Goal: Information Seeking & Learning: Learn about a topic

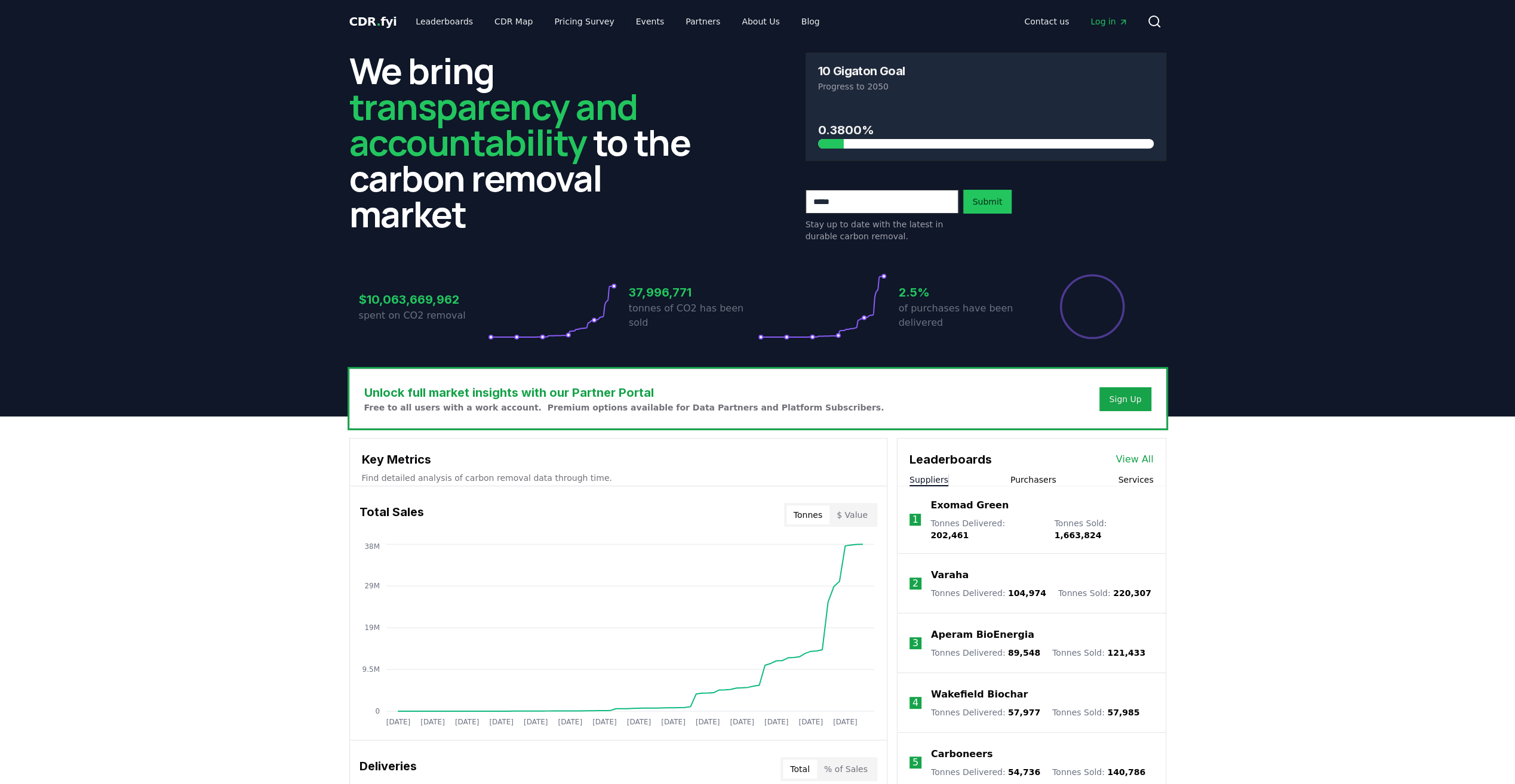
click at [1113, 23] on span "Log in" at bounding box center [1109, 22] width 37 height 12
click at [848, 514] on button "$ Value" at bounding box center [852, 515] width 46 height 19
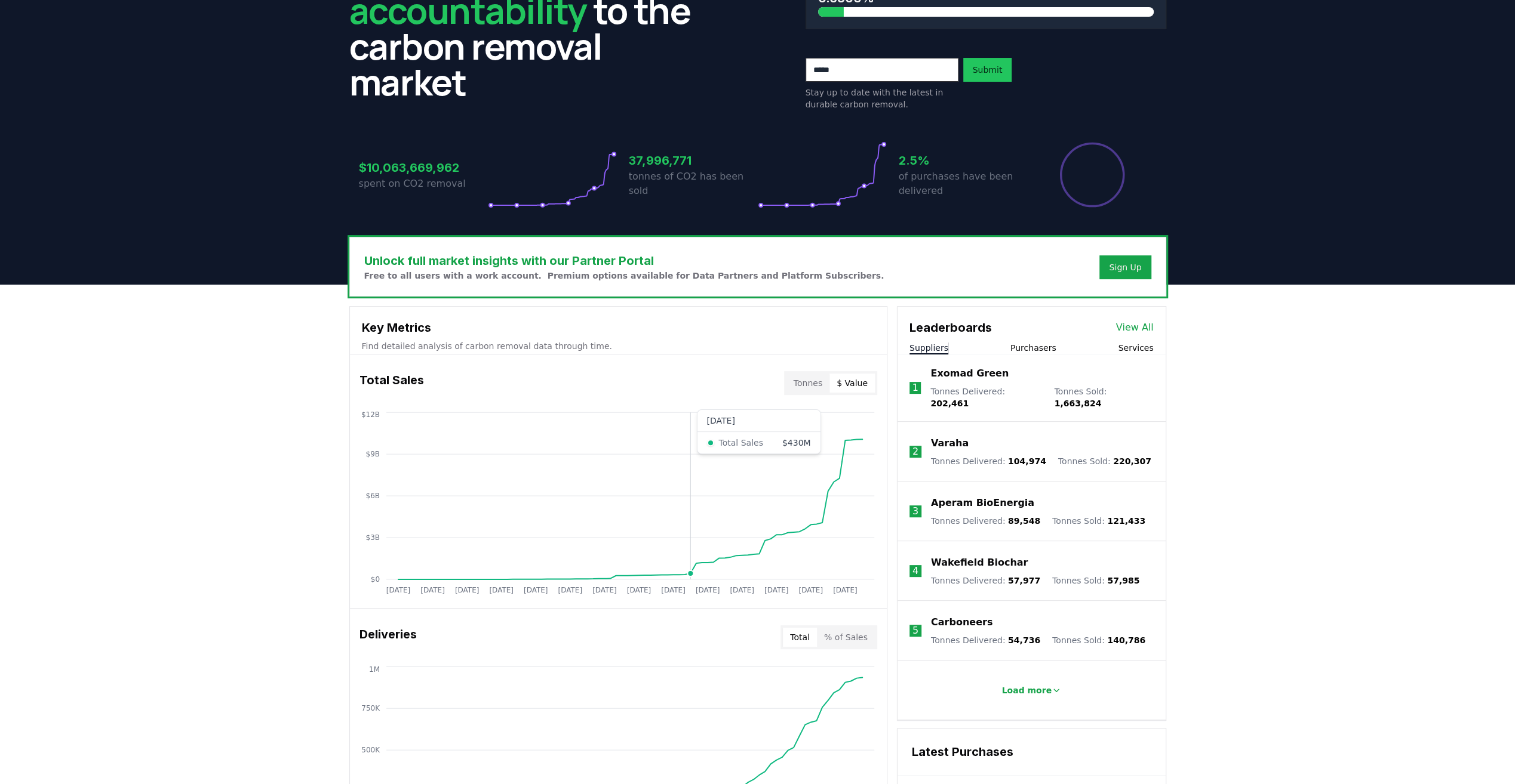
scroll to position [239, 0]
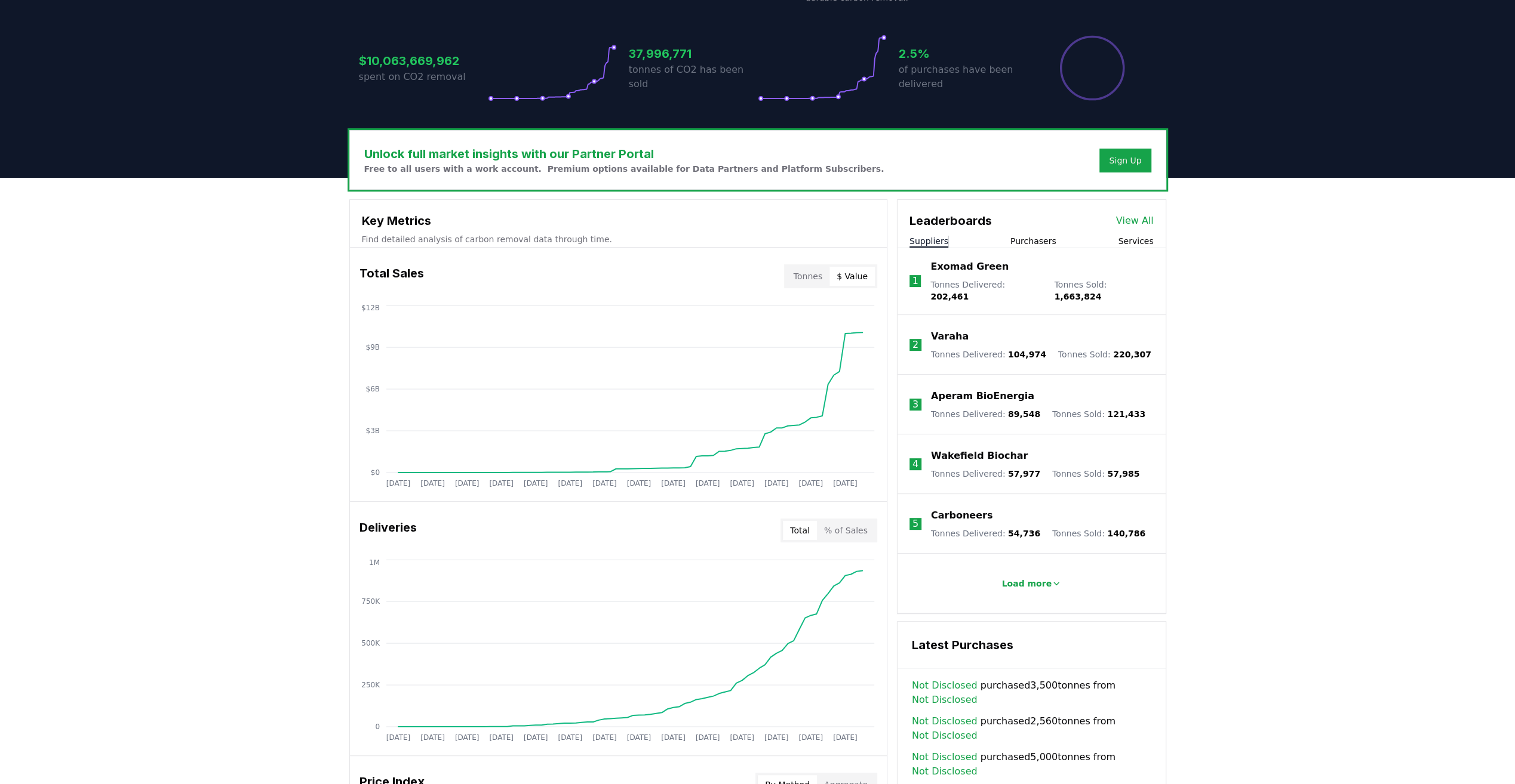
click at [1144, 215] on link "View All" at bounding box center [1135, 220] width 37 height 14
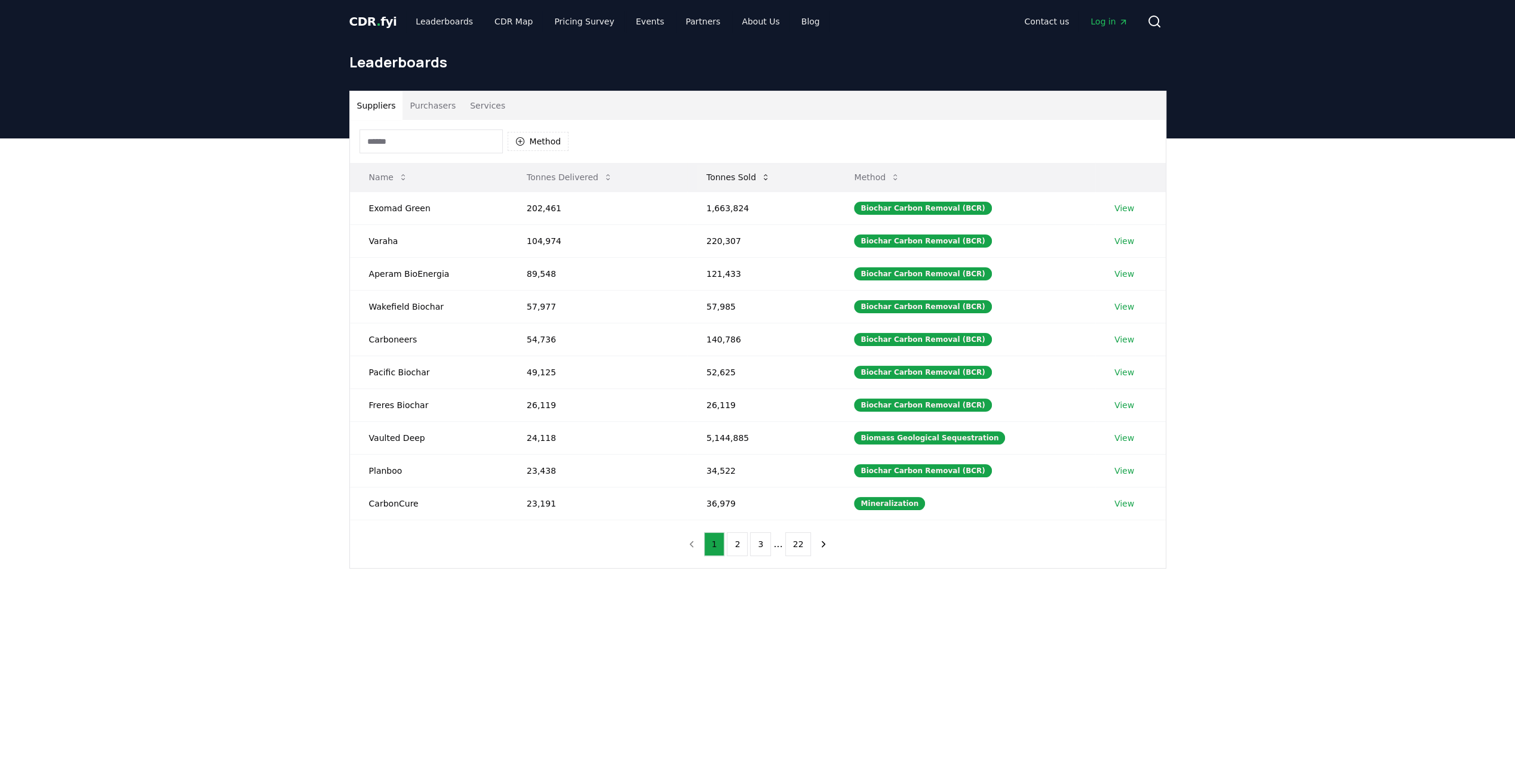
click at [763, 174] on icon at bounding box center [765, 177] width 10 height 10
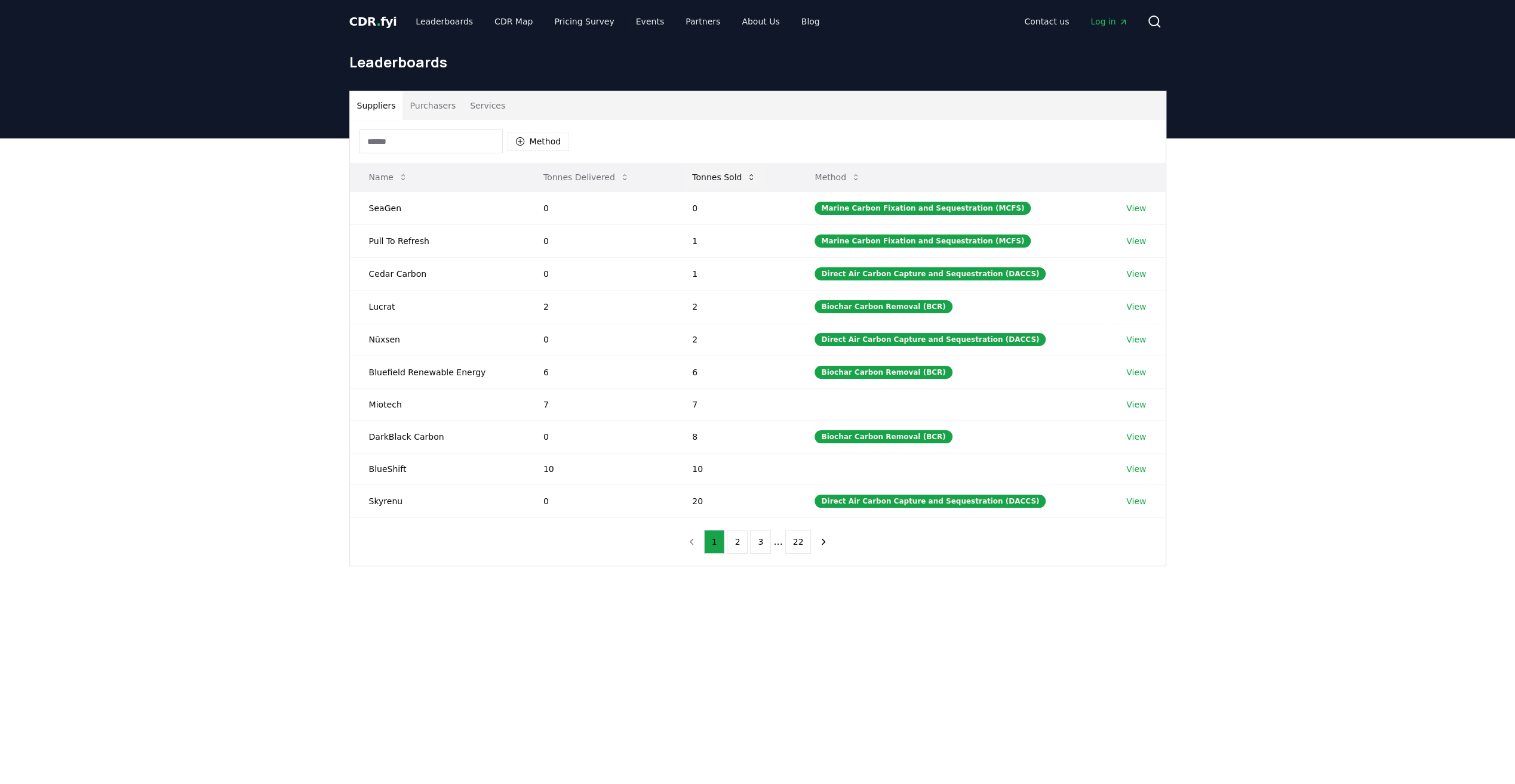
click at [756, 180] on icon at bounding box center [751, 177] width 10 height 10
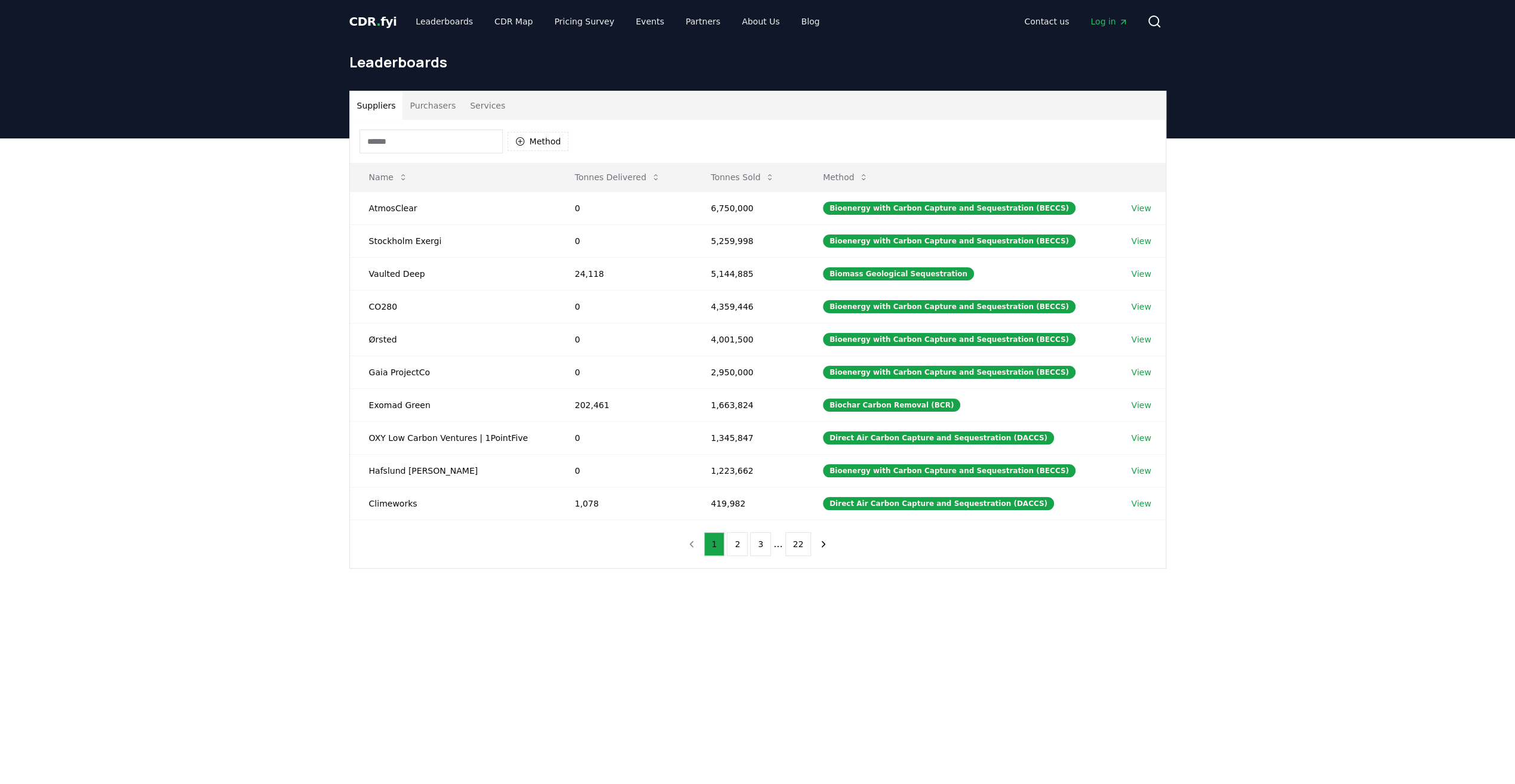
drag, startPoint x: 744, startPoint y: 177, endPoint x: 811, endPoint y: 131, distance: 81.3
click at [811, 131] on div "Method" at bounding box center [758, 142] width 816 height 43
click at [740, 541] on button "2" at bounding box center [737, 544] width 21 height 24
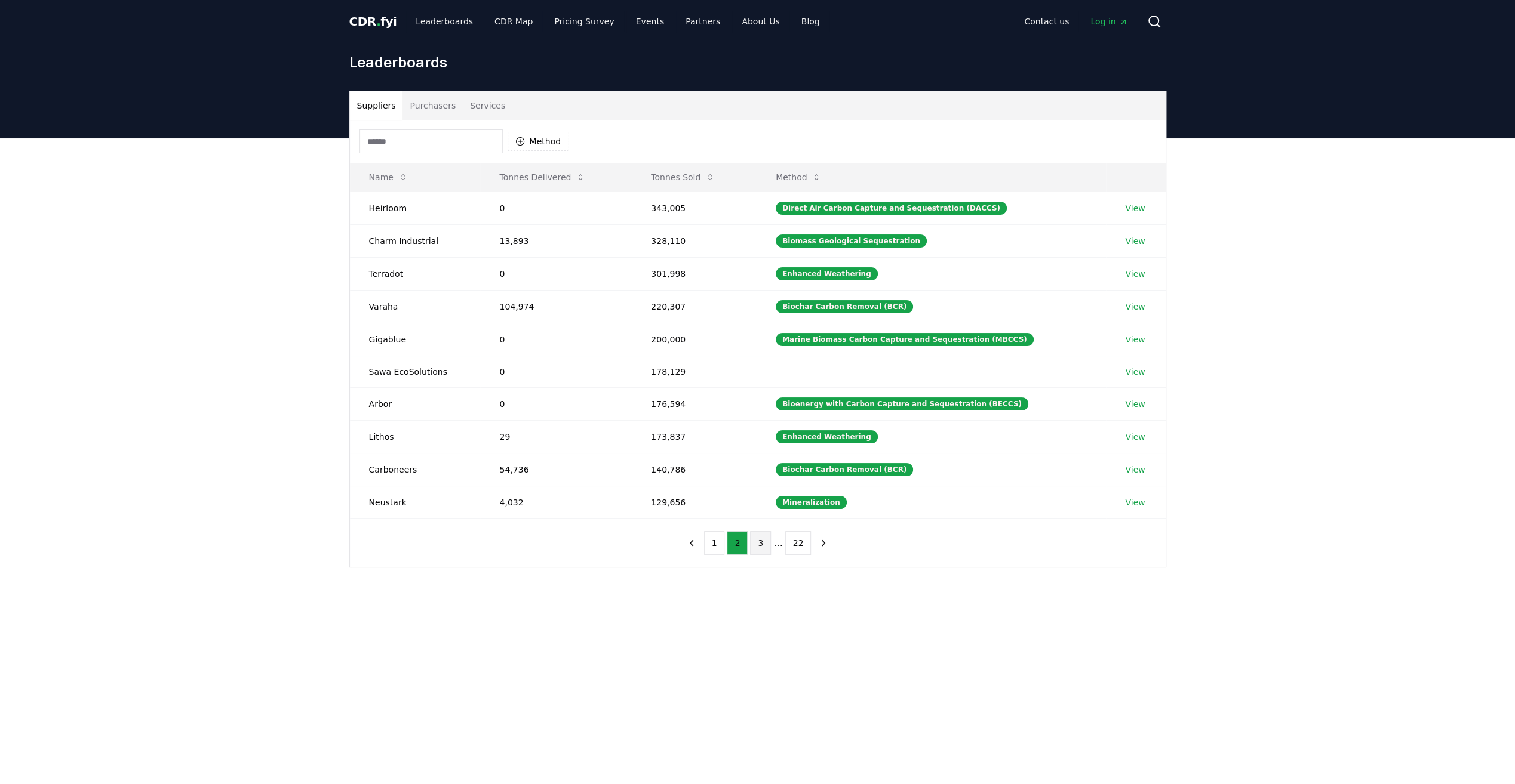
click at [767, 534] on button "3" at bounding box center [760, 543] width 21 height 24
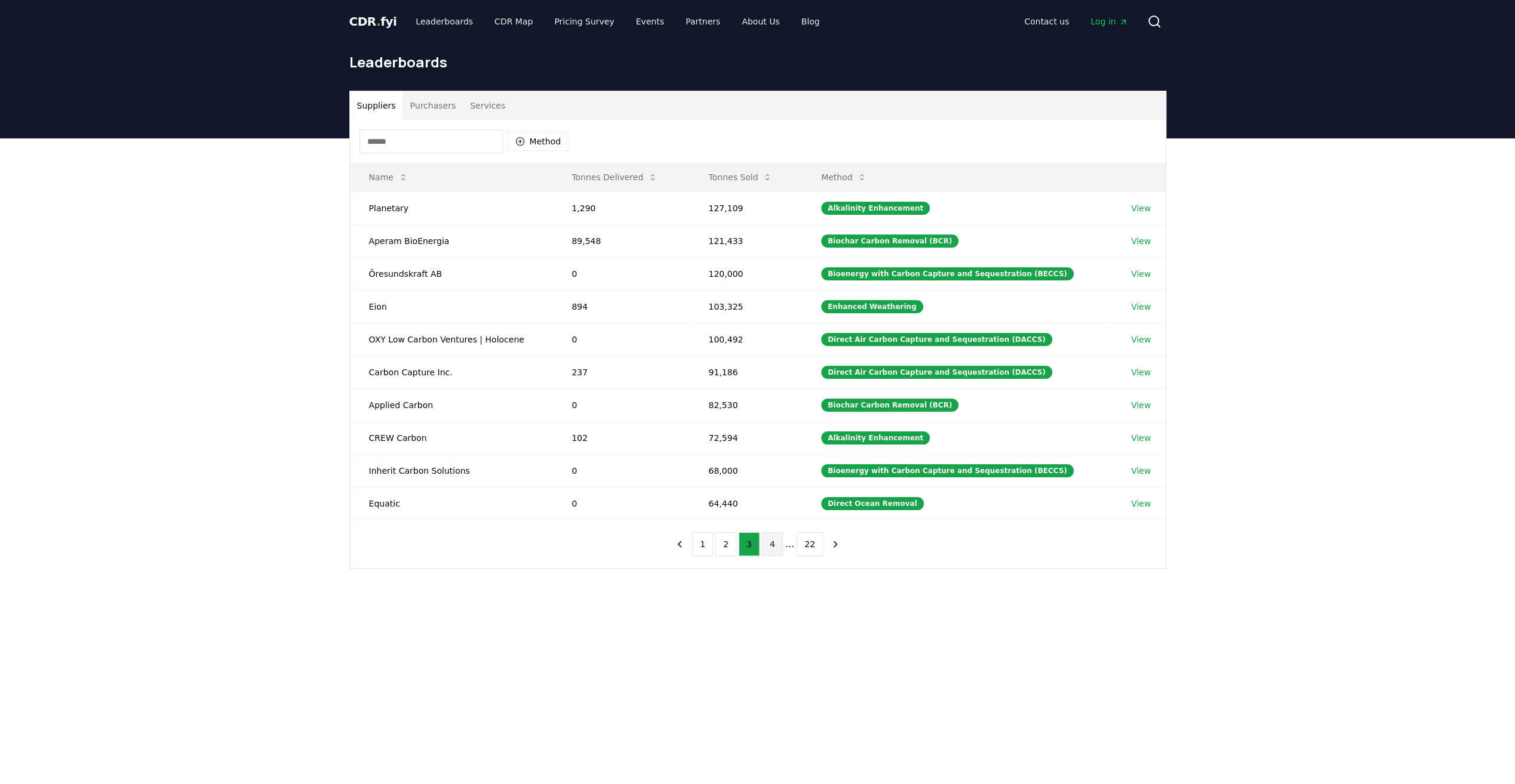
click at [775, 541] on button "4" at bounding box center [772, 544] width 21 height 24
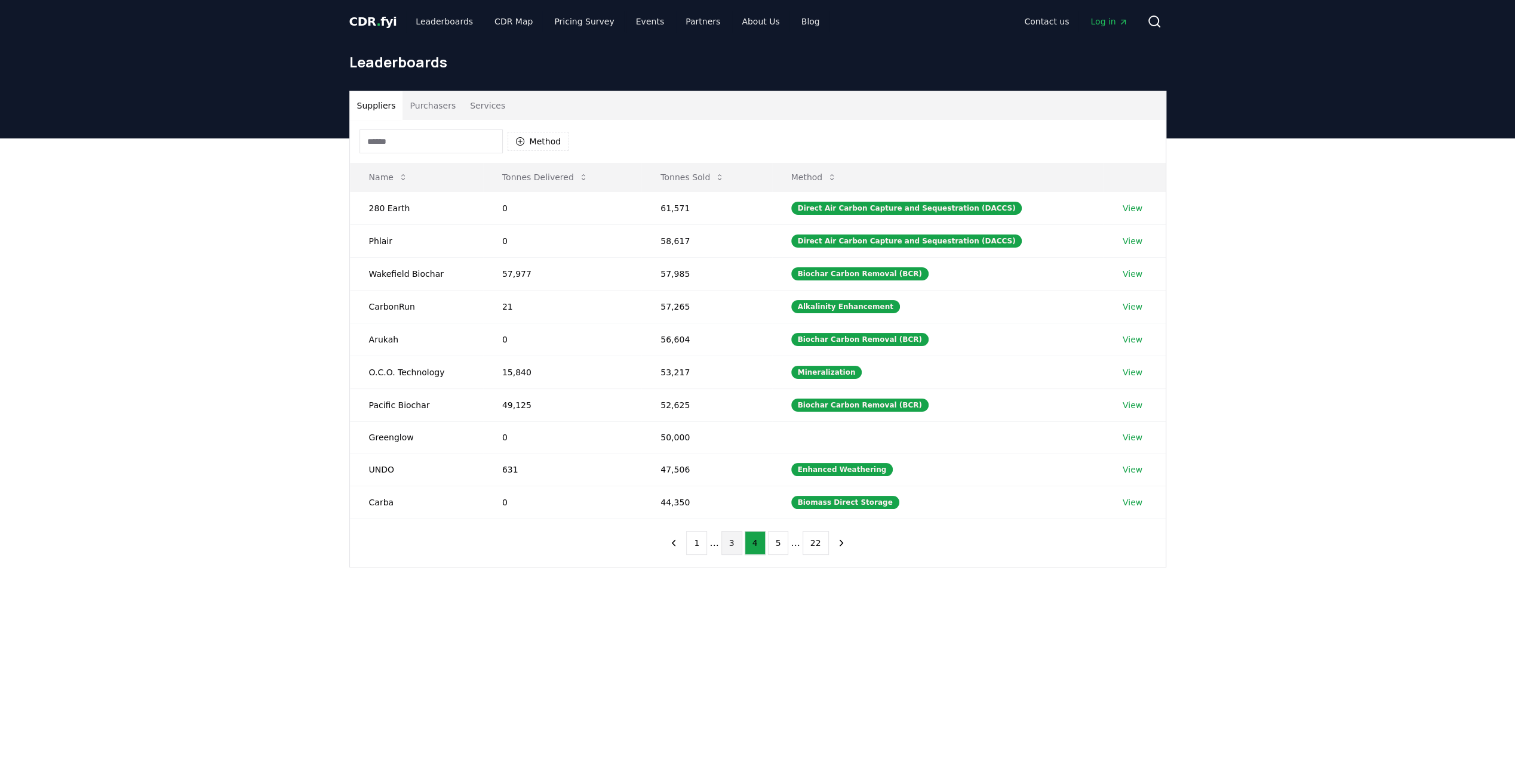
click at [730, 538] on button "3" at bounding box center [731, 543] width 21 height 24
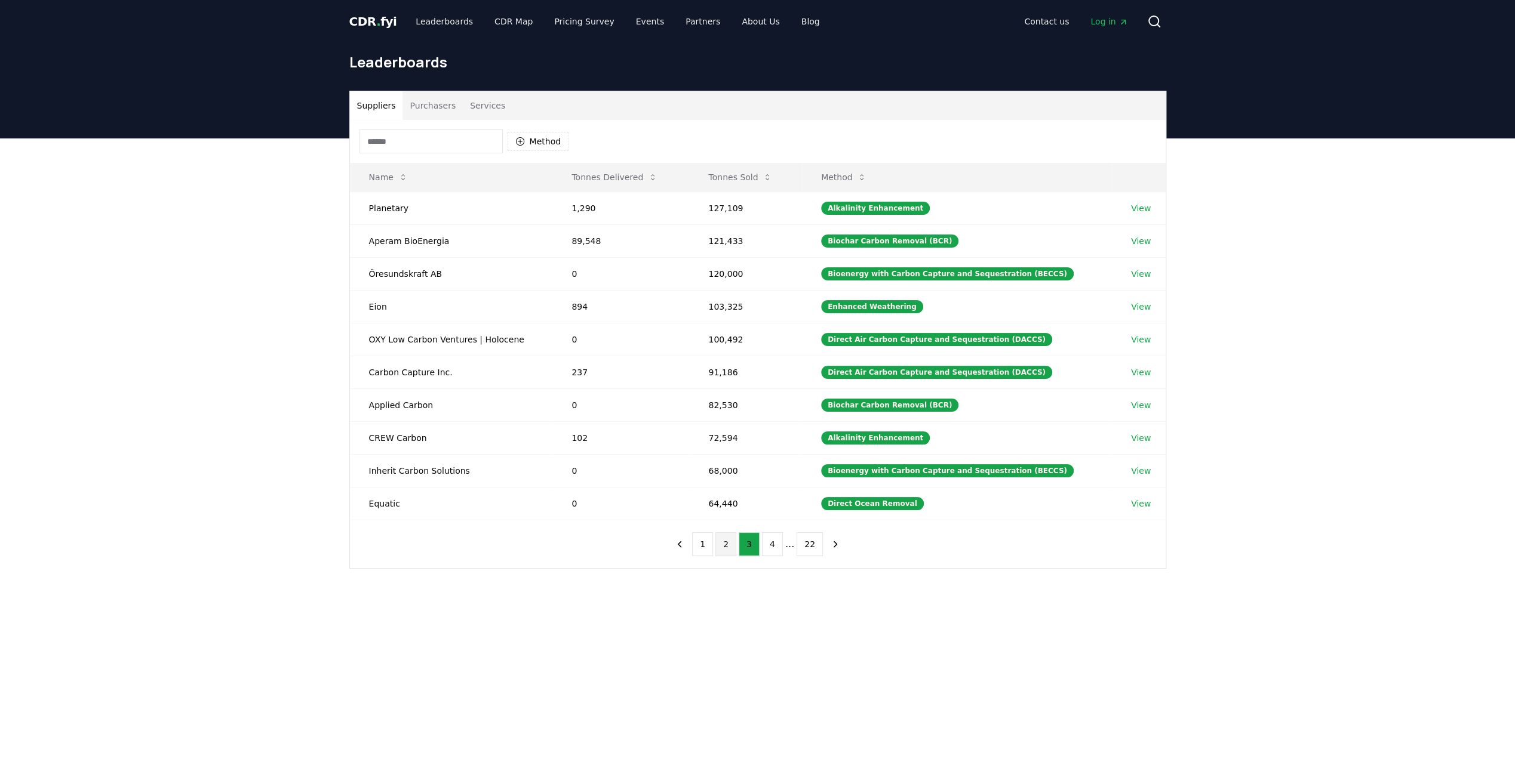
click at [728, 534] on button "2" at bounding box center [725, 544] width 21 height 24
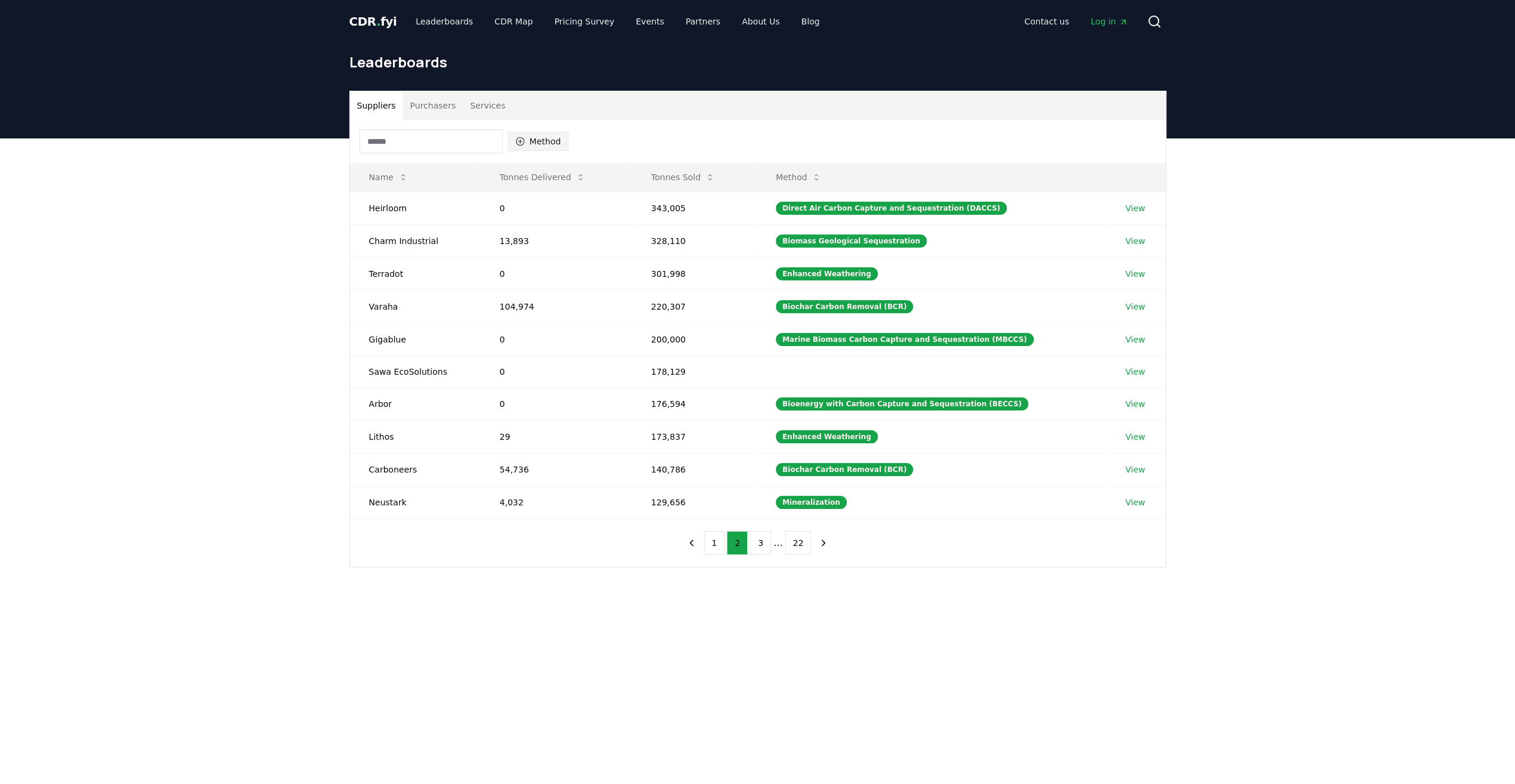
click at [529, 141] on button "Method" at bounding box center [538, 142] width 61 height 19
click at [530, 140] on button "Method" at bounding box center [538, 142] width 61 height 19
click at [427, 102] on button "Purchasers" at bounding box center [433, 105] width 61 height 28
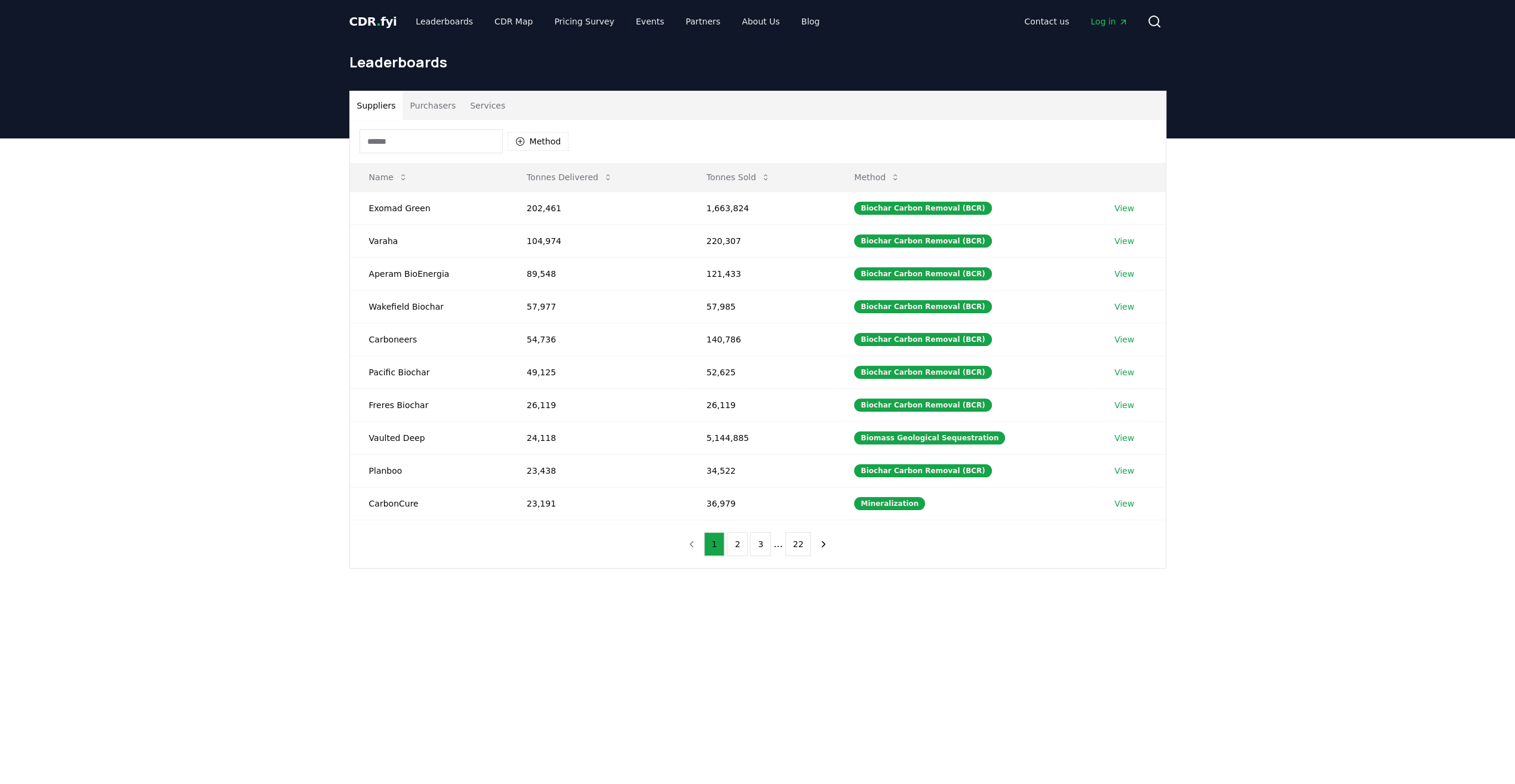
click at [391, 106] on button "Suppliers" at bounding box center [376, 105] width 53 height 28
